Goal: Task Accomplishment & Management: Manage account settings

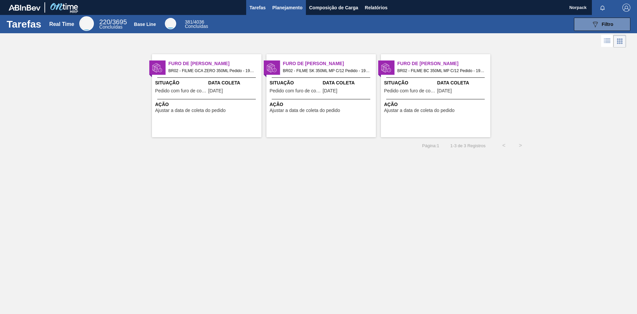
click at [288, 12] on button "Planejamento" at bounding box center [287, 7] width 37 height 15
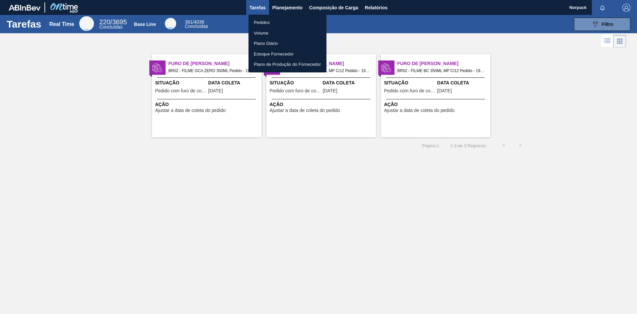
click at [264, 25] on li "Pedidos" at bounding box center [288, 22] width 78 height 11
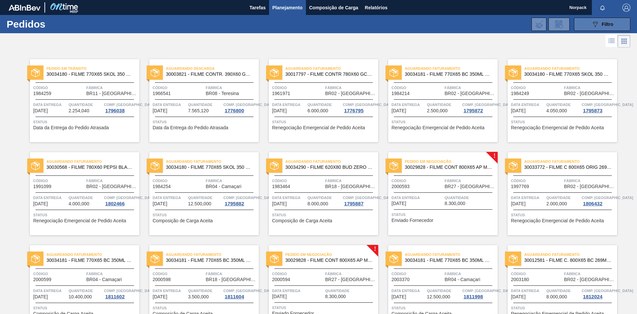
click at [597, 26] on icon "089F7B8B-B2A5-4AFE-B5C0-19BA573D28AC" at bounding box center [595, 24] width 8 height 8
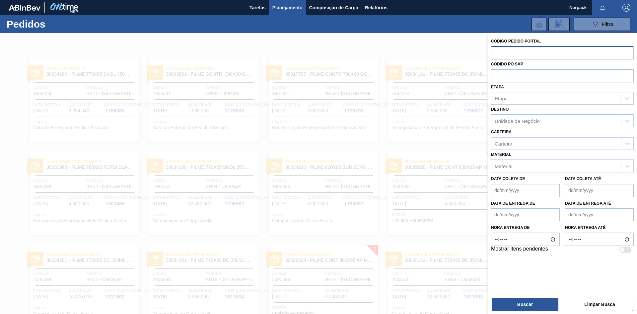
click at [528, 54] on input "text" at bounding box center [562, 52] width 143 height 13
type input "2003180"
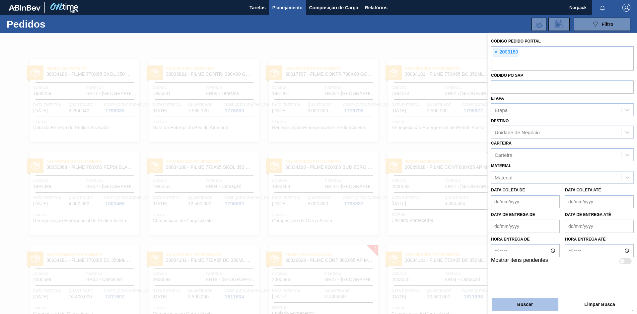
click at [503, 301] on button "Buscar" at bounding box center [525, 303] width 66 height 13
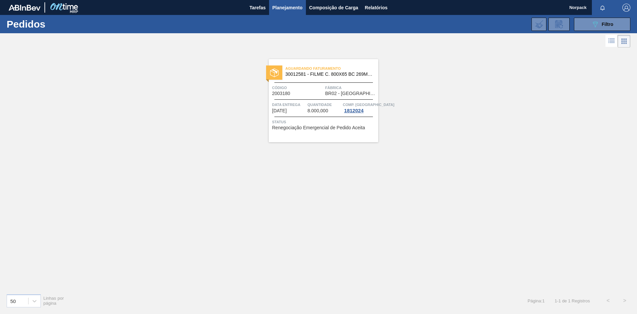
click at [324, 130] on span "Renegociação Emergencial de Pedido Aceita" at bounding box center [318, 127] width 93 height 5
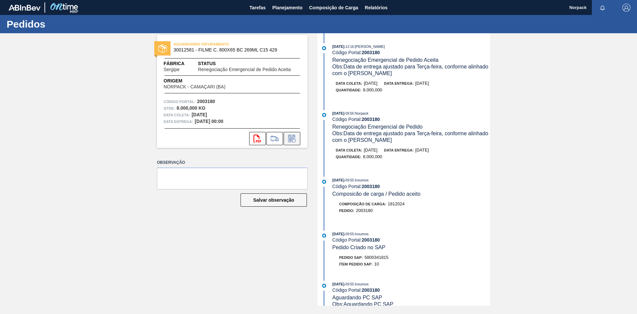
click at [293, 137] on icon at bounding box center [292, 138] width 11 height 8
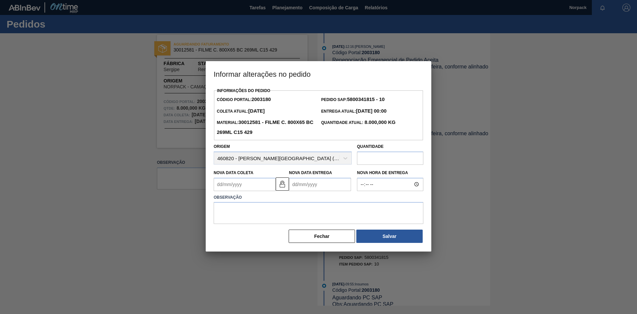
click at [244, 186] on Coleta "Nova Data Coleta" at bounding box center [245, 184] width 62 height 13
type Coleta "[DATE]"
click at [305, 184] on Entrega "Nova Data Entrega" at bounding box center [320, 184] width 62 height 13
type Entrega "[DATE]"
click at [270, 200] on label "Observação" at bounding box center [319, 197] width 210 height 10
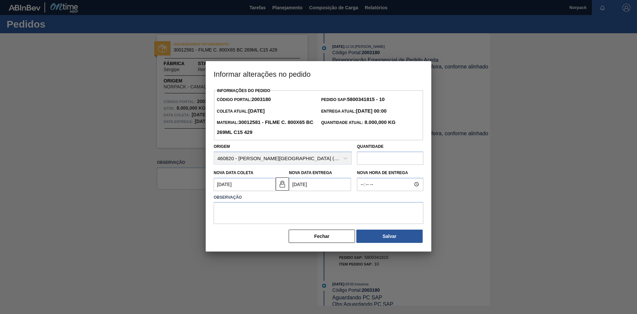
click at [269, 200] on label "Observação" at bounding box center [319, 197] width 210 height 10
click at [269, 204] on textarea at bounding box center [319, 213] width 210 height 22
click at [269, 212] on textarea "O pedido foi antecipado, conforme soliictado" at bounding box center [319, 213] width 210 height 22
click at [266, 212] on textarea "O pedido foi antecipado, conforme soliictado" at bounding box center [319, 213] width 210 height 22
click at [359, 211] on textarea "O pedido foi antecipado para entregar dia [DATE], conforme soliictado" at bounding box center [319, 213] width 210 height 22
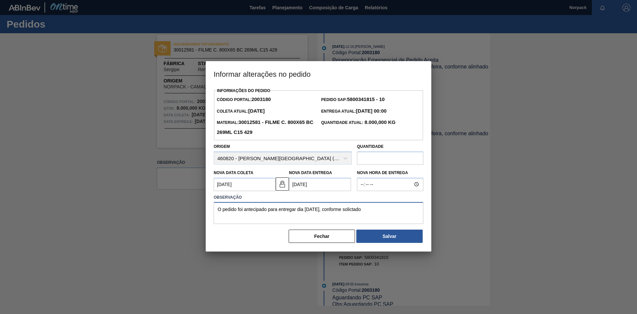
click at [360, 210] on textarea "O pedido foi antecipado para entregar dia [DATE], conforme solictado" at bounding box center [319, 213] width 210 height 22
click at [372, 206] on textarea "O pedido foi antecipado para entregar dia [DATE], conforme solicitado" at bounding box center [319, 213] width 210 height 22
click at [386, 211] on textarea "O pedido foi antecipado para entregar dia [DATE], conforme solicitado por [PERS…" at bounding box center [319, 213] width 210 height 22
type textarea "O pedido foi antecipado para entregar dia [DATE], conforme solicitado por [PERS…"
click at [384, 237] on button "Salvar" at bounding box center [389, 235] width 66 height 13
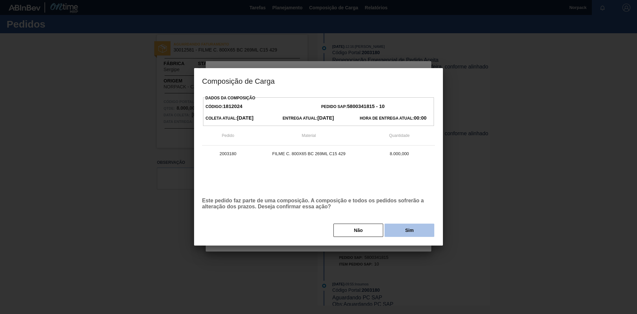
click at [405, 232] on button "Sim" at bounding box center [410, 229] width 50 height 13
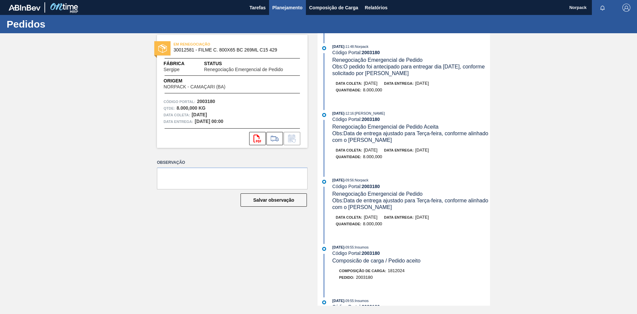
click at [288, 12] on button "Planejamento" at bounding box center [287, 7] width 37 height 15
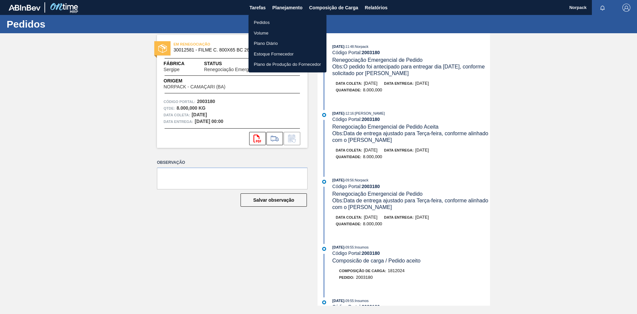
click at [266, 21] on li "Pedidos" at bounding box center [288, 22] width 78 height 11
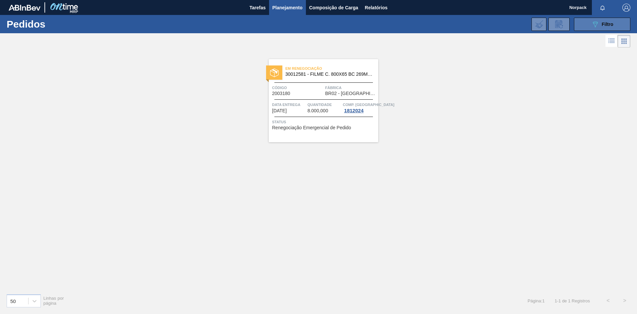
click at [584, 26] on button "089F7B8B-B2A5-4AFE-B5C0-19BA573D28AC Filtro" at bounding box center [602, 24] width 56 height 13
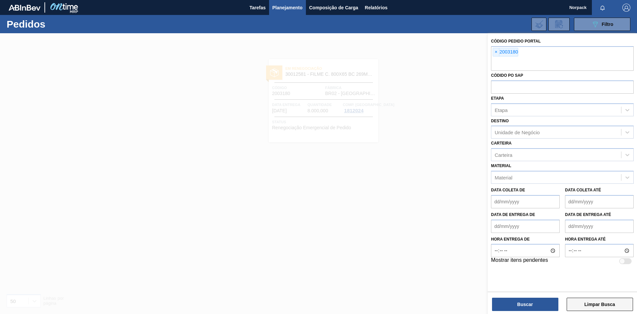
click at [613, 308] on button "Limpar Busca" at bounding box center [600, 303] width 66 height 13
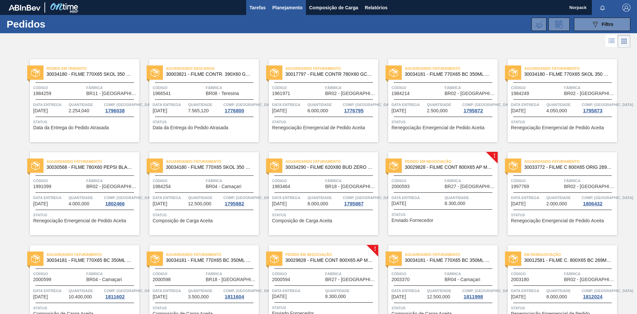
click at [258, 8] on span "Tarefas" at bounding box center [258, 8] width 16 height 8
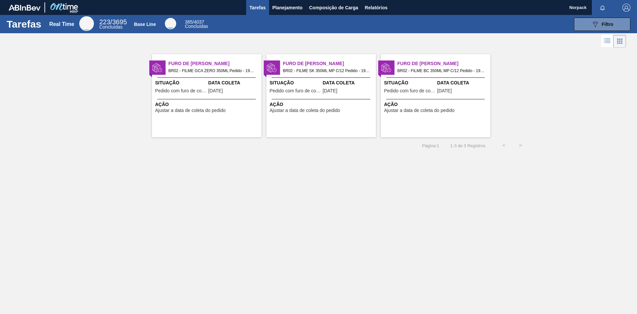
click at [223, 103] on span "Ação" at bounding box center [207, 104] width 105 height 7
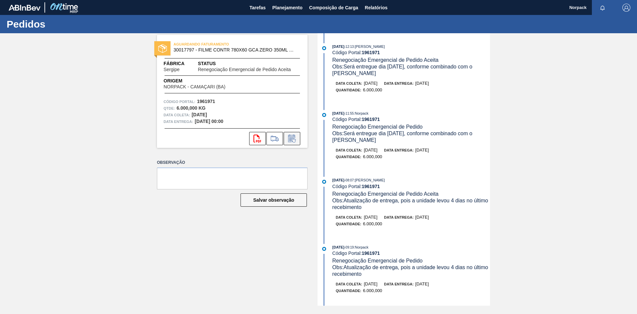
click at [297, 139] on icon at bounding box center [292, 138] width 11 height 8
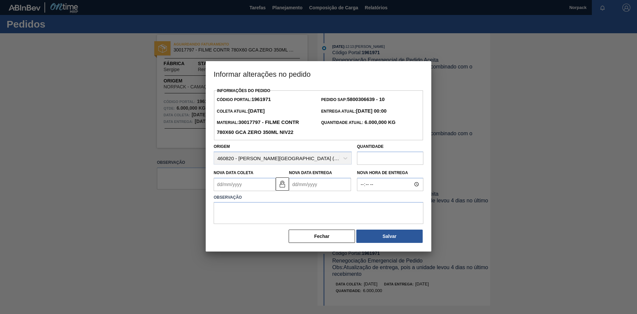
click at [254, 185] on Coleta "Nova Data Coleta" at bounding box center [245, 184] width 62 height 13
type Coleta "[DATE]"
click at [315, 184] on Entrega "Nova Data Entrega" at bounding box center [320, 184] width 62 height 13
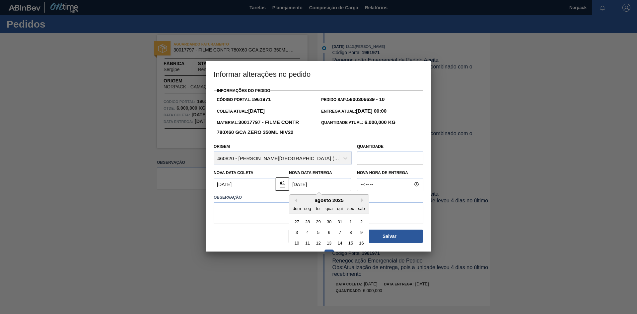
type Entrega "[DATE]"
click at [249, 211] on textarea at bounding box center [319, 213] width 210 height 22
drag, startPoint x: 366, startPoint y: 211, endPoint x: 198, endPoint y: 210, distance: 168.2
click at [198, 210] on div "Informar alterações no pedido Informações do Pedido Código Portal: 1961971 Pedi…" at bounding box center [318, 157] width 637 height 314
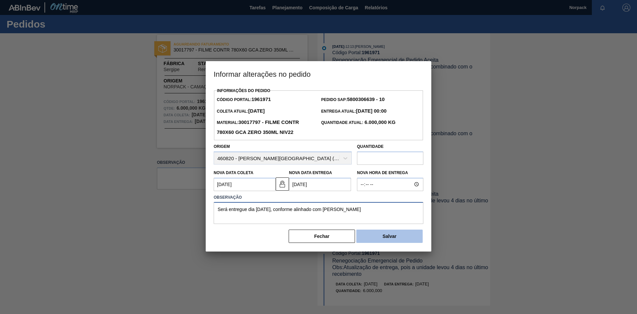
type textarea "Será entregue dia [DATE], conforme alinhado com [PERSON_NAME]"
click at [396, 234] on button "Salvar" at bounding box center [389, 235] width 66 height 13
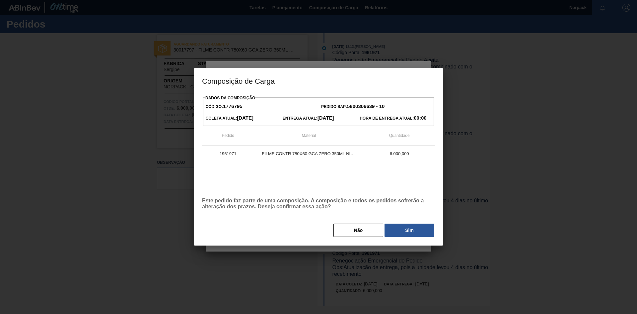
click at [408, 229] on button "Sim" at bounding box center [410, 229] width 50 height 13
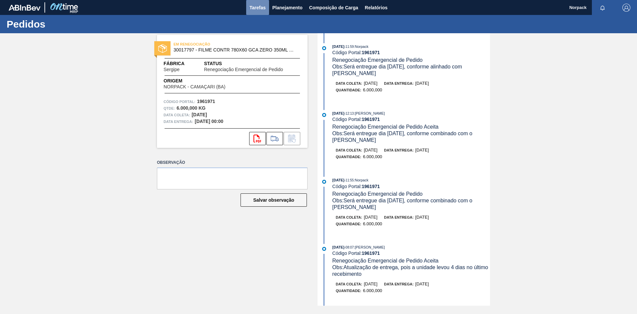
click at [261, 6] on span "Tarefas" at bounding box center [258, 8] width 16 height 8
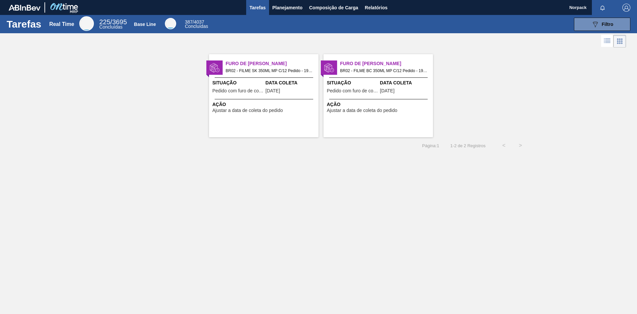
click at [274, 101] on span "Ação" at bounding box center [264, 104] width 105 height 7
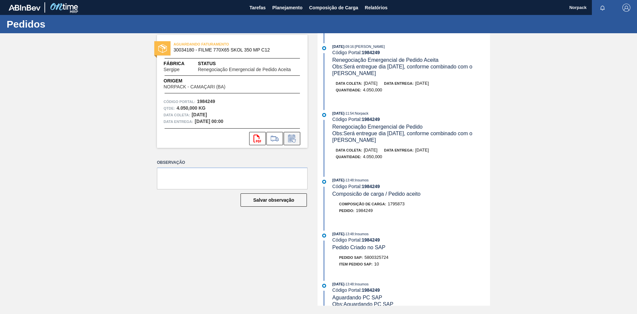
click at [293, 138] on icon at bounding box center [291, 139] width 5 height 4
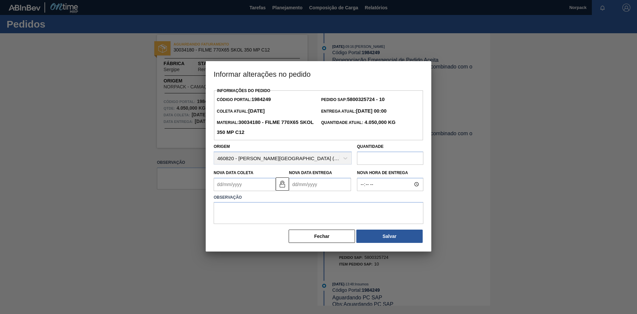
click at [253, 182] on Coleta "Nova Data Coleta" at bounding box center [245, 184] width 62 height 13
type Coleta "[DATE]"
click at [319, 186] on Entrega "Nova Data Entrega" at bounding box center [320, 184] width 62 height 13
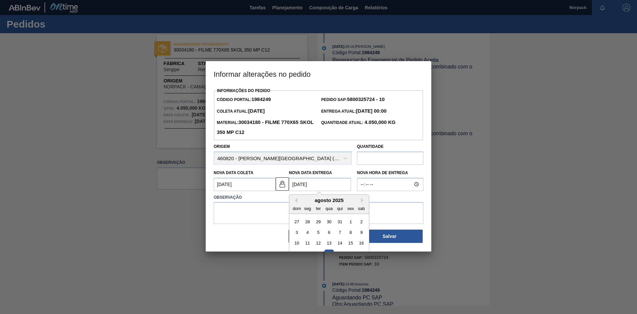
type Entrega "[DATE]"
click at [273, 219] on textarea at bounding box center [319, 213] width 210 height 22
paste textarea "Será entregue dia [DATE], conforme alinhado com [PERSON_NAME]"
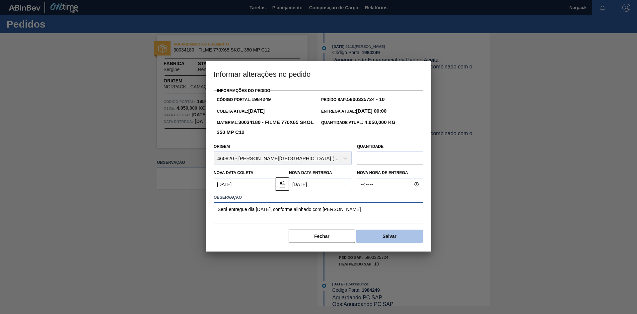
type textarea "Será entregue dia [DATE], conforme alinhado com [PERSON_NAME]"
click at [395, 240] on button "Salvar" at bounding box center [389, 235] width 66 height 13
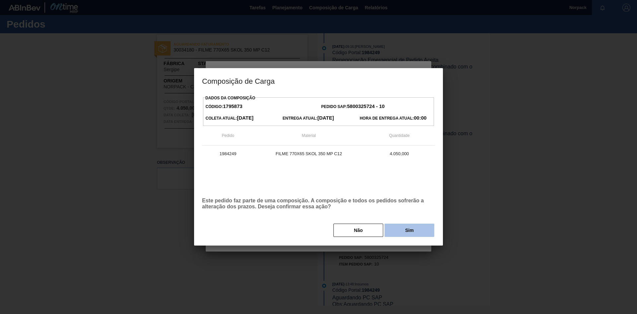
click at [410, 232] on button "Sim" at bounding box center [410, 229] width 50 height 13
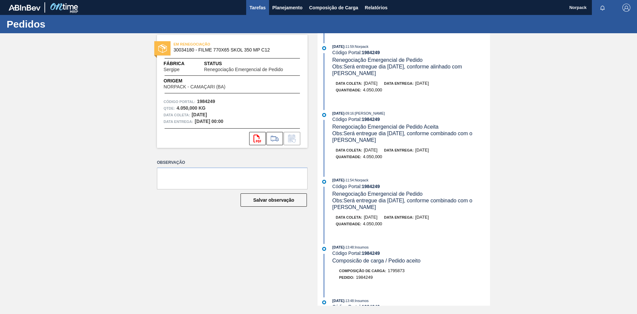
click at [254, 9] on span "Tarefas" at bounding box center [258, 8] width 16 height 8
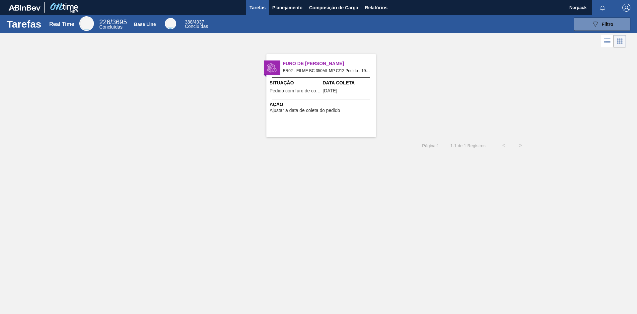
click at [294, 105] on span "Ação" at bounding box center [322, 104] width 105 height 7
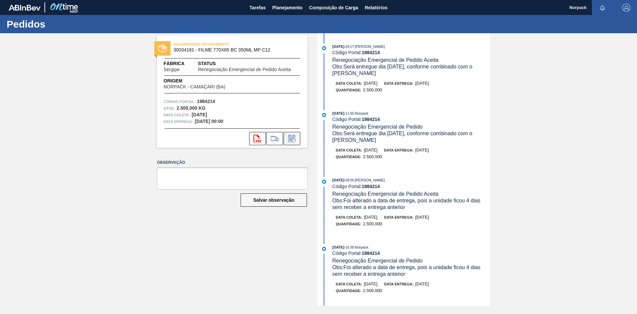
click at [297, 139] on icon at bounding box center [292, 138] width 11 height 8
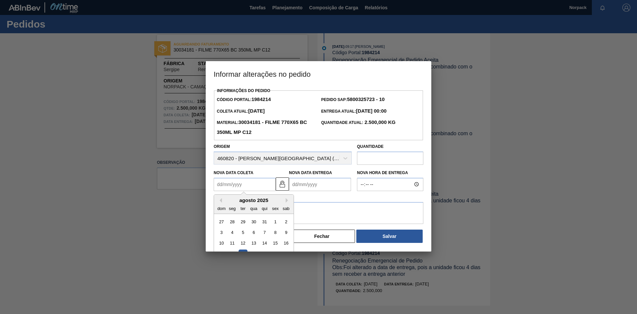
click at [256, 188] on Coleta "Nova Data Coleta" at bounding box center [245, 184] width 62 height 13
type Coleta "[DATE]"
click at [301, 185] on Entrega "Nova Data Entrega" at bounding box center [320, 184] width 62 height 13
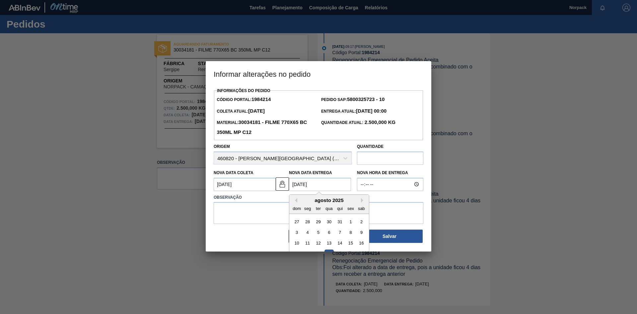
type Entrega "[DATE]"
click at [252, 215] on textarea at bounding box center [319, 213] width 210 height 22
paste textarea "Será entregue dia [DATE], conforme alinhado com [PERSON_NAME]"
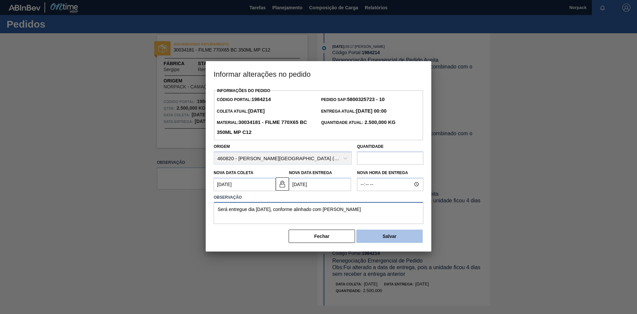
type textarea "Será entregue dia [DATE], conforme alinhado com [PERSON_NAME]"
click at [385, 234] on button "Salvar" at bounding box center [389, 235] width 66 height 13
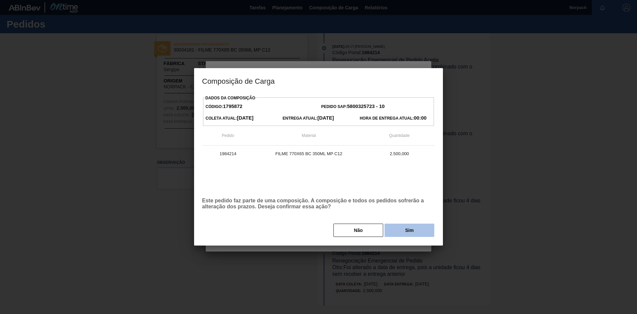
click at [402, 229] on button "Sim" at bounding box center [410, 229] width 50 height 13
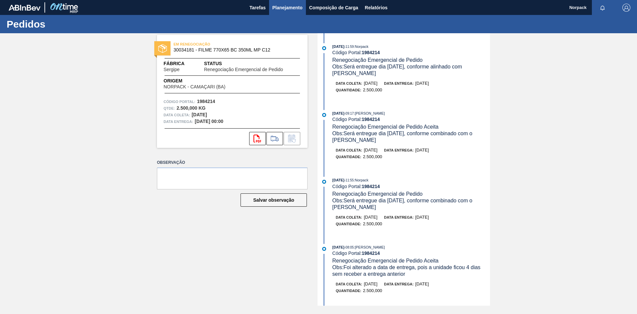
click at [288, 7] on span "Planejamento" at bounding box center [287, 8] width 30 height 8
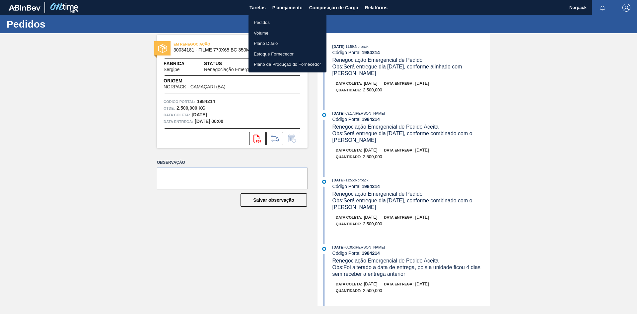
click at [270, 23] on li "Pedidos" at bounding box center [288, 22] width 78 height 11
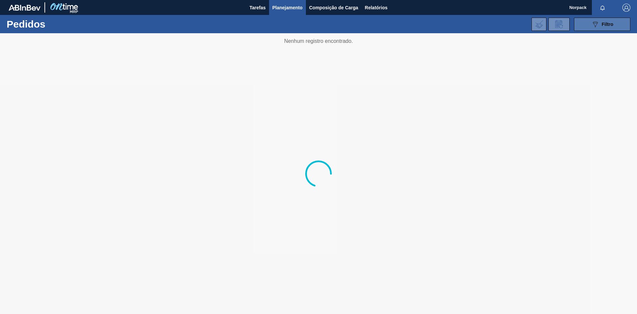
click at [612, 25] on span "Filtro" at bounding box center [608, 24] width 12 height 5
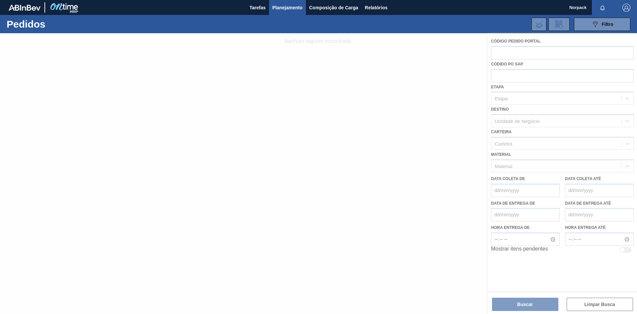
click at [523, 47] on div at bounding box center [318, 173] width 637 height 280
click at [524, 57] on div at bounding box center [318, 173] width 637 height 280
click at [524, 52] on div at bounding box center [318, 173] width 637 height 280
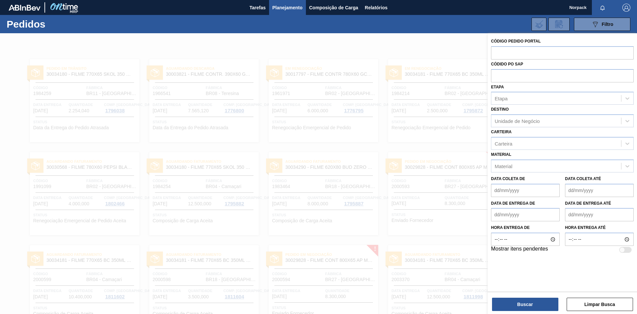
click at [524, 52] on input "text" at bounding box center [562, 52] width 143 height 13
type input "1991099"
click at [523, 305] on button "Buscar" at bounding box center [525, 303] width 66 height 13
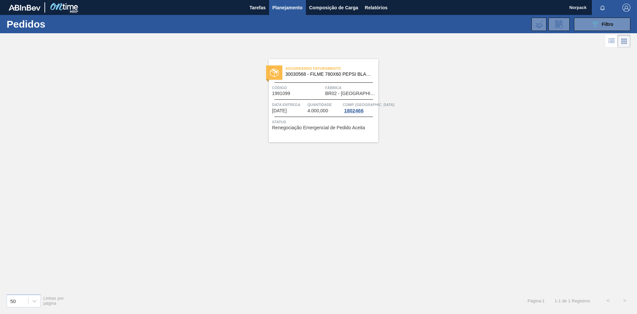
click at [324, 116] on div at bounding box center [323, 116] width 99 height 0
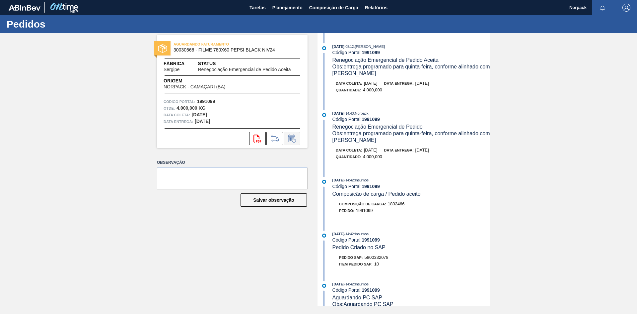
click at [295, 138] on icon at bounding box center [292, 138] width 11 height 8
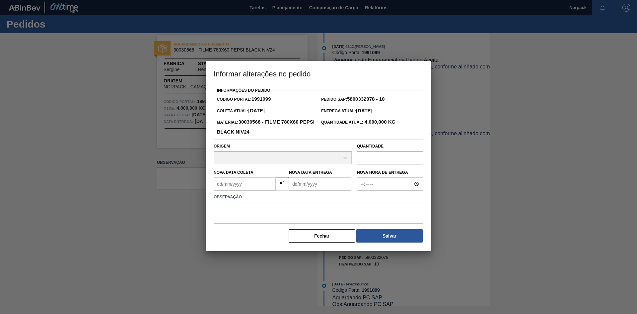
click at [248, 183] on Coleta "Nova Data Coleta" at bounding box center [245, 183] width 62 height 13
type Coleta "1"
type Entrega "[DATE]"
type Coleta "19"
type Entrega "[DATE]"
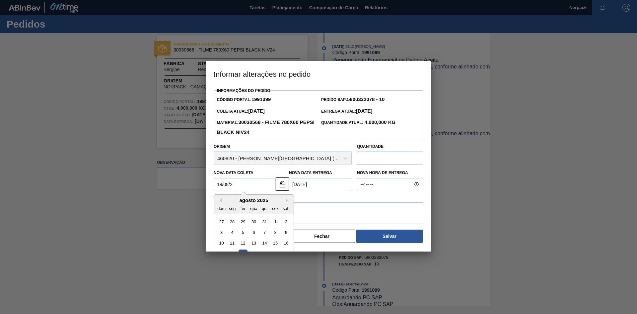
type Coleta "[DATE]"
type Entrega "[DATE]"
type Coleta "[DATE]"
type Entrega "[DATE]"
type Coleta "[DATE]"
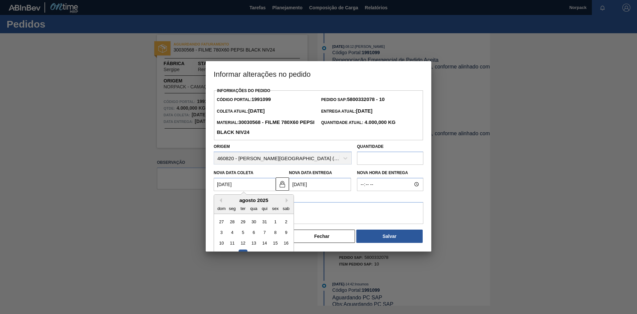
click at [301, 188] on Entrega "[DATE]" at bounding box center [320, 184] width 62 height 13
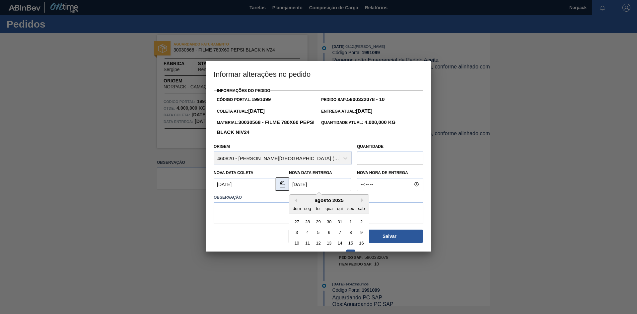
click at [282, 187] on img at bounding box center [282, 184] width 8 height 8
click at [298, 186] on Entrega "[DATE]" at bounding box center [320, 184] width 62 height 13
type Entrega "[DATE]"
click at [246, 212] on textarea at bounding box center [319, 213] width 210 height 22
paste textarea "Será entregue dia [DATE], conforme alinhado com [PERSON_NAME]"
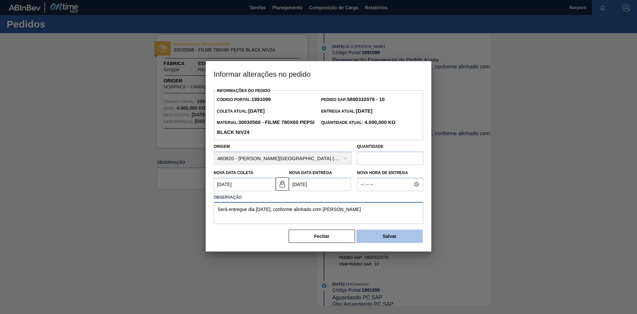
type textarea "Será entregue dia [DATE], conforme alinhado com [PERSON_NAME]"
click at [389, 235] on button "Salvar" at bounding box center [389, 235] width 66 height 13
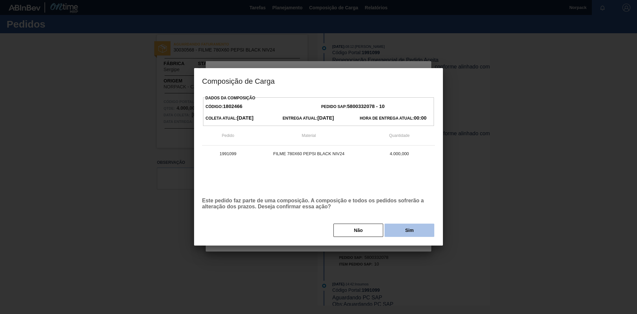
click at [406, 234] on button "Sim" at bounding box center [410, 229] width 50 height 13
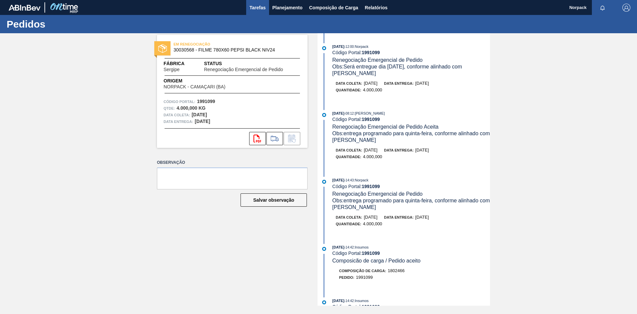
click at [254, 7] on span "Tarefas" at bounding box center [258, 8] width 16 height 8
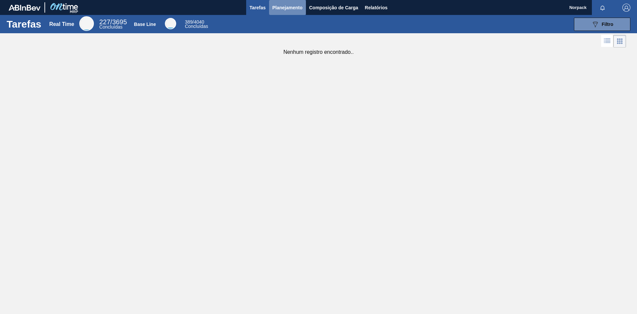
click at [285, 8] on span "Planejamento" at bounding box center [287, 8] width 30 height 8
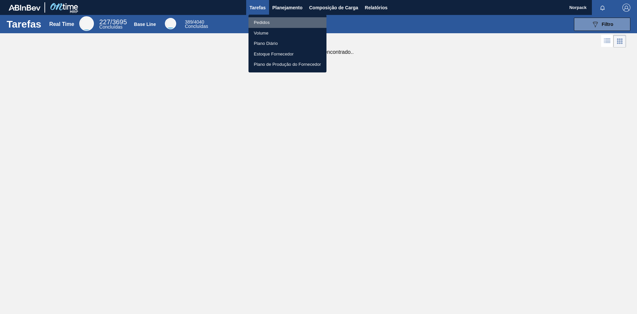
click at [267, 24] on li "Pedidos" at bounding box center [288, 22] width 78 height 11
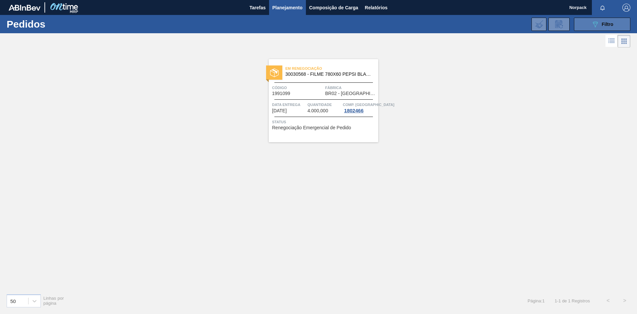
click at [603, 26] on span "Filtro" at bounding box center [608, 24] width 12 height 5
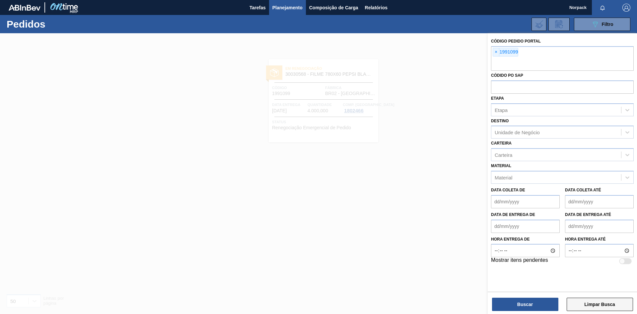
click at [601, 305] on button "Limpar Busca" at bounding box center [600, 303] width 66 height 13
